Goal: Check status: Check status

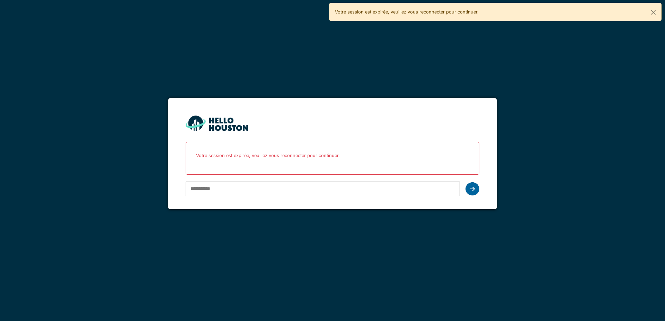
type input "**********"
click at [471, 190] on icon at bounding box center [472, 189] width 5 height 6
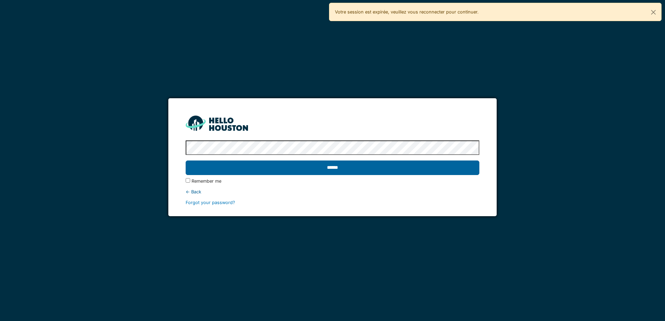
click at [330, 164] on input "******" at bounding box center [332, 168] width 293 height 15
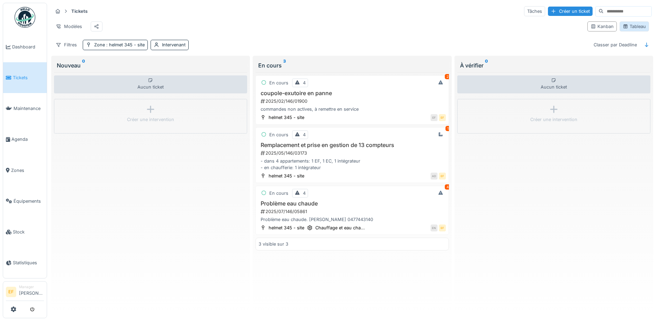
click at [631, 29] on div "Tableau" at bounding box center [634, 26] width 23 height 7
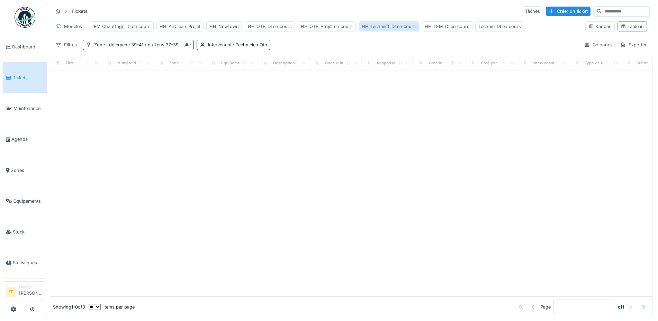
click at [390, 26] on div "HH_Technilift_DI en cours" at bounding box center [389, 26] width 54 height 7
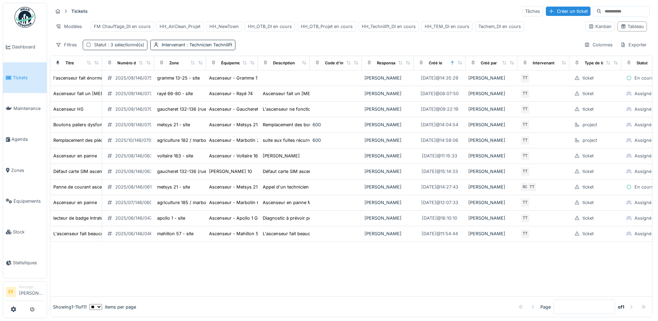
click at [130, 47] on span ": 3 sélectionné(s)" at bounding box center [125, 44] width 38 height 5
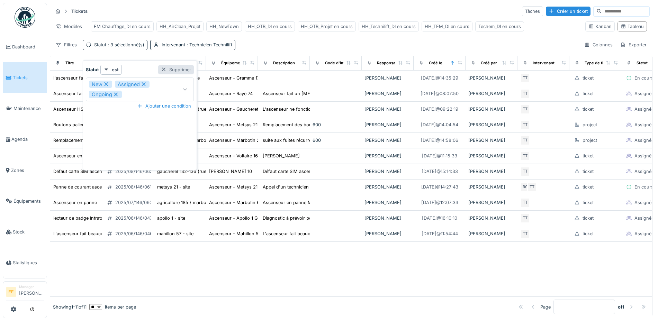
click at [179, 69] on div "Supprimer" at bounding box center [176, 69] width 36 height 9
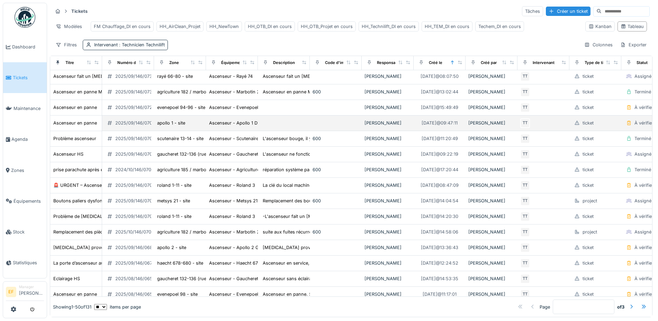
scroll to position [130, 0]
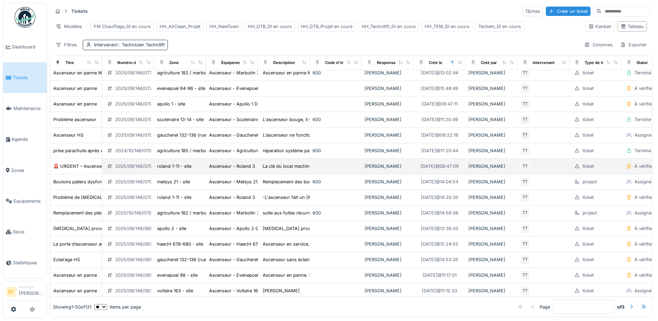
click at [131, 170] on div "2025/09/146/07028" at bounding box center [136, 166] width 43 height 7
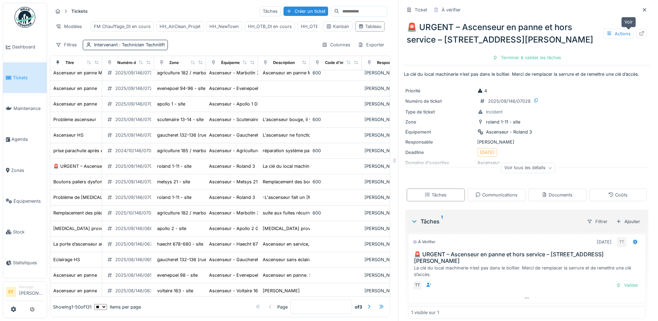
click at [639, 32] on icon at bounding box center [642, 33] width 6 height 5
click at [642, 8] on icon at bounding box center [645, 10] width 6 height 5
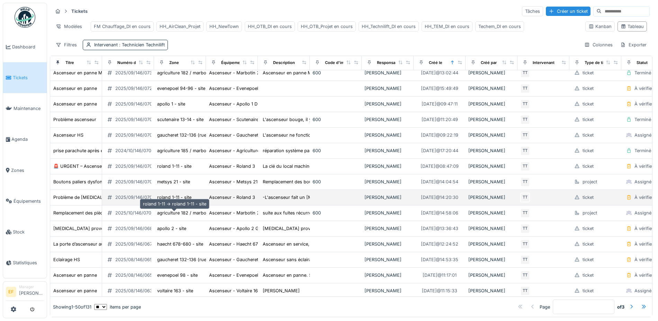
click at [173, 201] on div "roland 1-11 - site" at bounding box center [174, 197] width 34 height 7
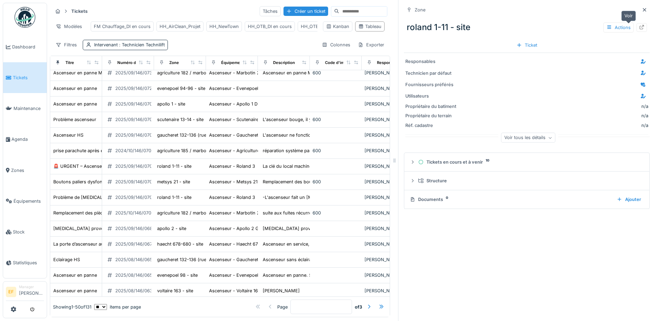
click at [637, 24] on div at bounding box center [642, 27] width 10 height 9
drag, startPoint x: 633, startPoint y: 9, endPoint x: 615, endPoint y: 14, distance: 18.6
click at [642, 9] on icon at bounding box center [645, 10] width 6 height 5
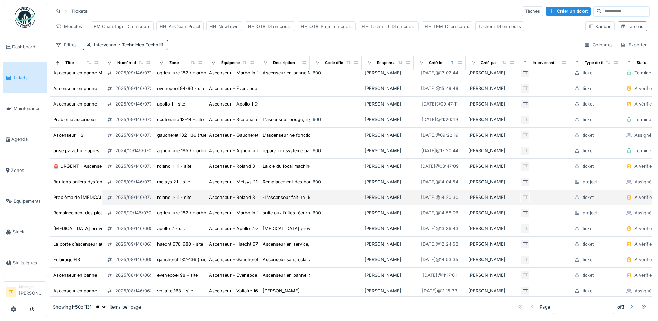
click at [133, 201] on div "2025/09/146/07005" at bounding box center [136, 197] width 43 height 7
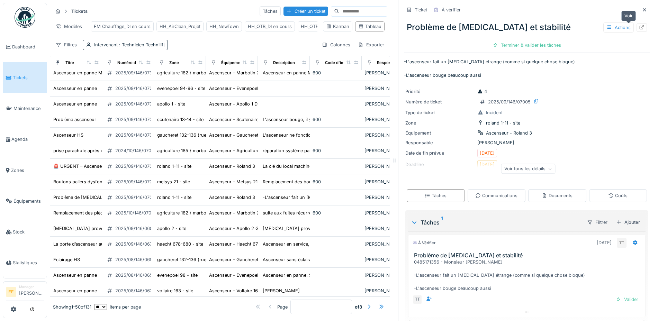
click at [637, 27] on div at bounding box center [642, 27] width 10 height 9
click at [640, 10] on div at bounding box center [645, 10] width 10 height 9
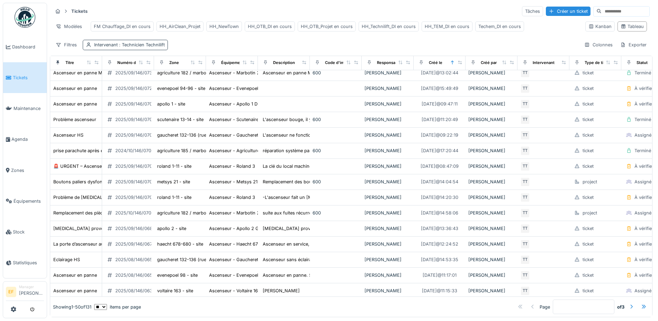
click at [154, 47] on span ": Technicien Technilift" at bounding box center [141, 44] width 47 height 5
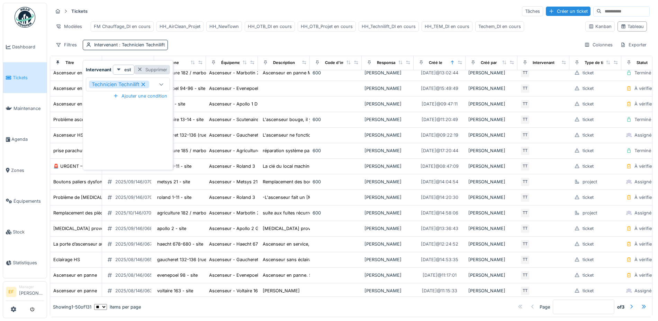
click at [161, 70] on div "Supprimer" at bounding box center [152, 69] width 36 height 9
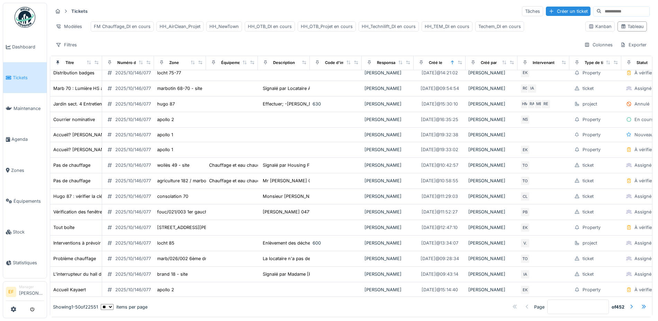
click at [602, 12] on input at bounding box center [626, 12] width 48 height 10
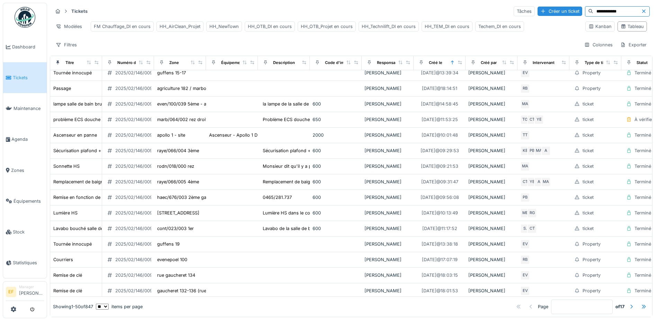
type input "**********"
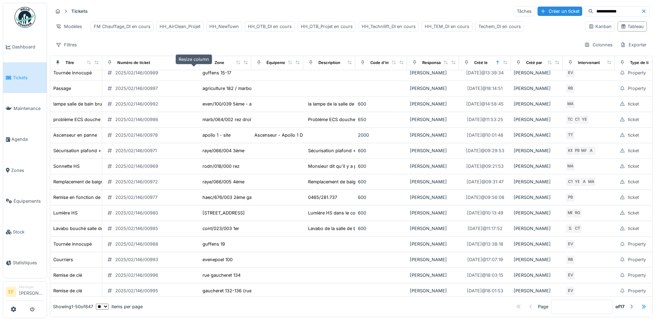
drag, startPoint x: 149, startPoint y: 69, endPoint x: 194, endPoint y: 71, distance: 45.4
click at [194, 66] on div at bounding box center [194, 63] width 5 height 6
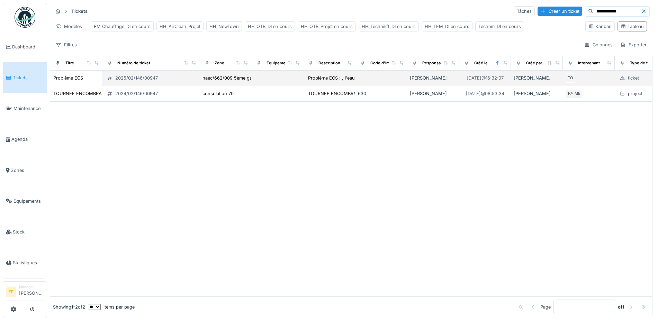
click at [132, 81] on div "2025/02/146/00947" at bounding box center [136, 78] width 43 height 7
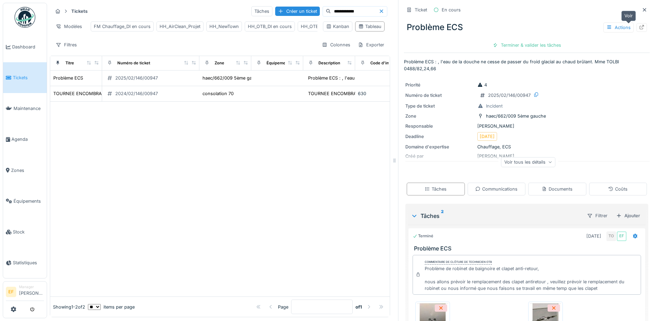
click at [640, 28] on icon at bounding box center [642, 27] width 5 height 5
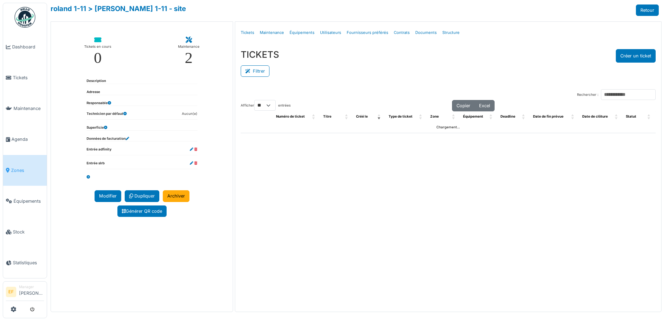
select select "**"
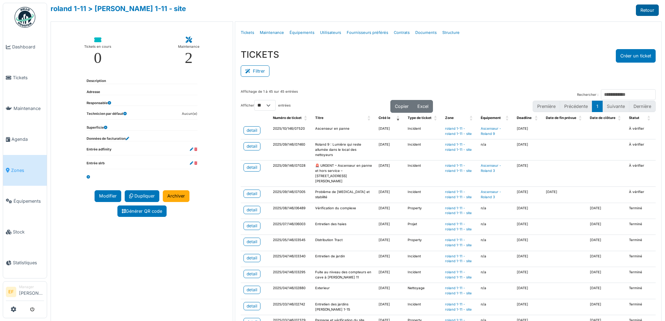
click at [640, 8] on link "Retour" at bounding box center [647, 10] width 23 height 11
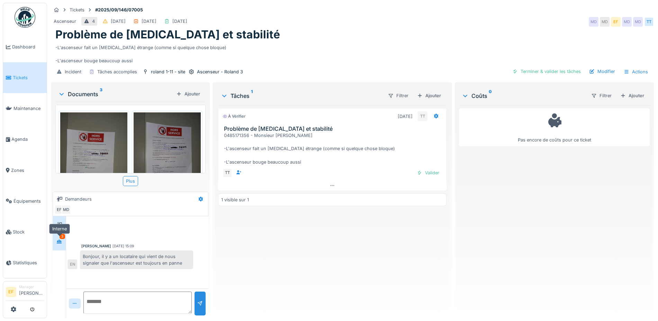
click at [64, 246] on div at bounding box center [59, 242] width 10 height 9
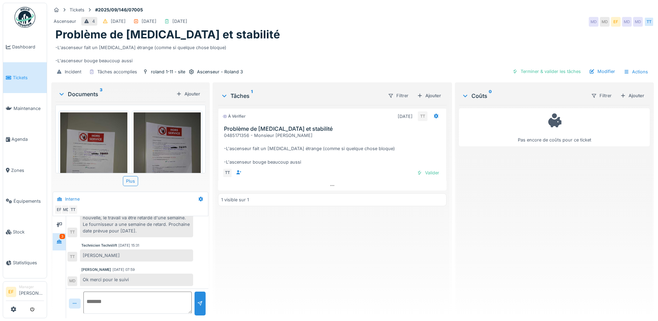
scroll to position [7, 0]
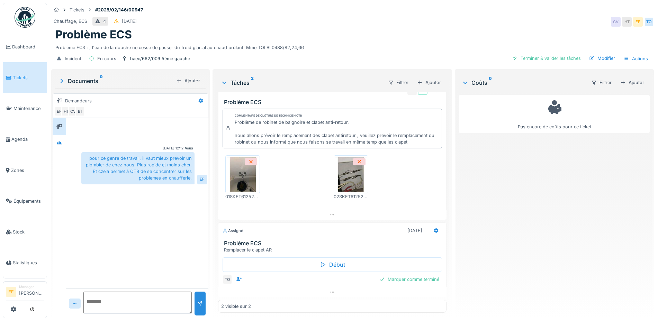
scroll to position [7, 0]
click at [392, 162] on div "01SKET6125202213RESDD30012025_0945.JPEG 02SKET6125202213RESDD30012025_0945.JPEG" at bounding box center [333, 178] width 220 height 56
click at [122, 219] on div "Vous [DATE] 12:12 pour ce genre de travail, il vaut mieux prévoir un plombier d…" at bounding box center [137, 203] width 142 height 171
click at [164, 214] on div "Vous [DATE] 12:12 pour ce genre de travail, il vaut mieux prévoir un plombier d…" at bounding box center [137, 203] width 142 height 171
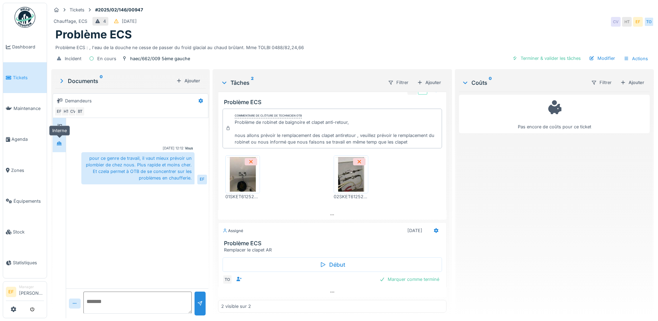
click at [61, 144] on icon at bounding box center [59, 144] width 5 height 4
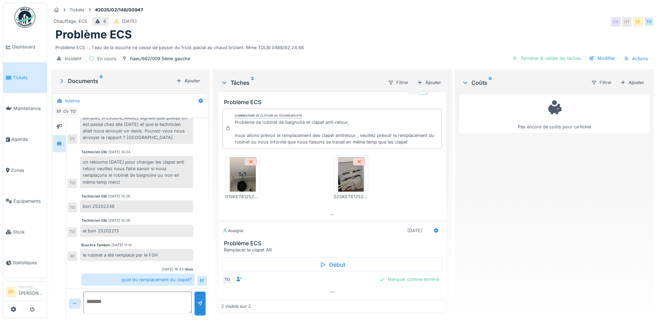
scroll to position [7, 0]
click at [144, 178] on div "on retourne [DATE] pour changer les clapet anti retour veuillez nous faire savo…" at bounding box center [136, 172] width 113 height 32
click at [140, 178] on div "on retourne [DATE] pour changer les clapet anti retour veuillez nous faire savo…" at bounding box center [136, 172] width 113 height 32
click at [500, 184] on div "Pas encore de coûts pour ce ticket" at bounding box center [554, 202] width 191 height 221
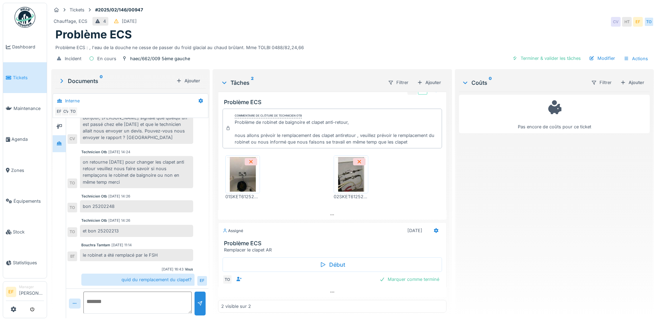
scroll to position [0, 0]
